Goal: Go to known website: Access a specific website the user already knows

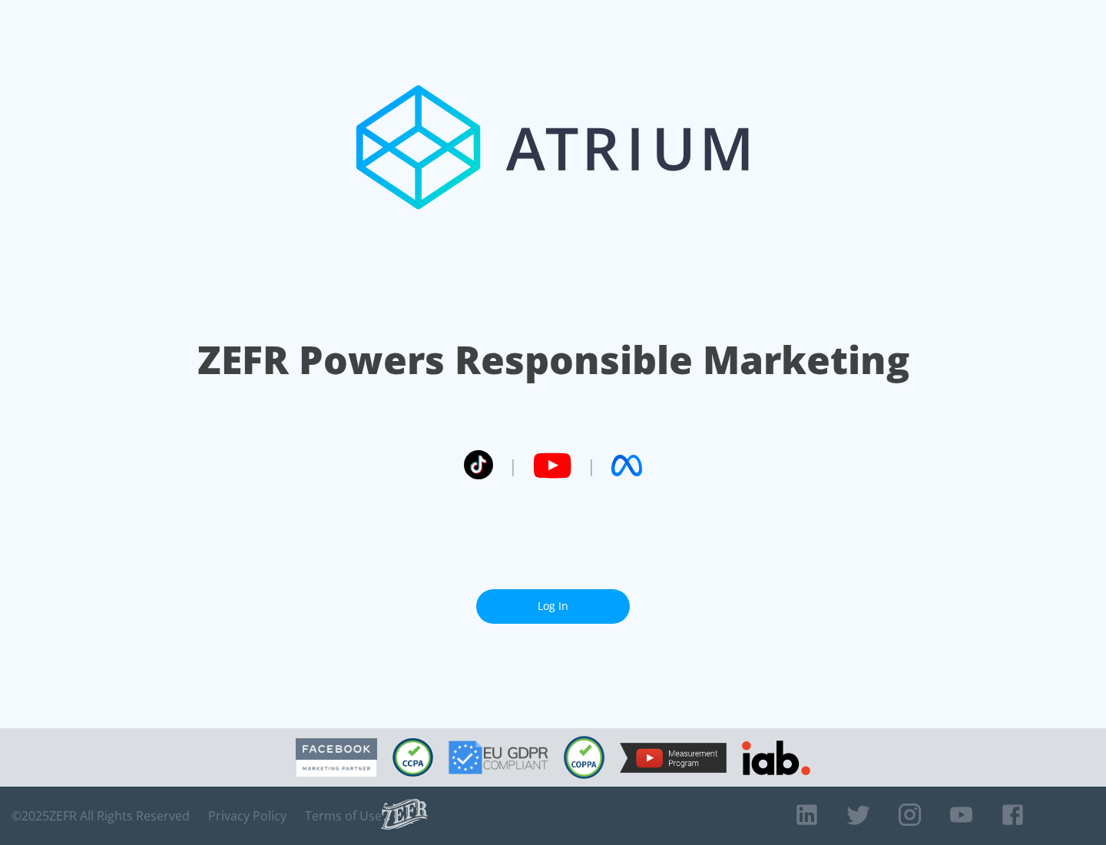
click at [553, 606] on link "Log In" at bounding box center [553, 606] width 154 height 35
